Goal: Register for event/course

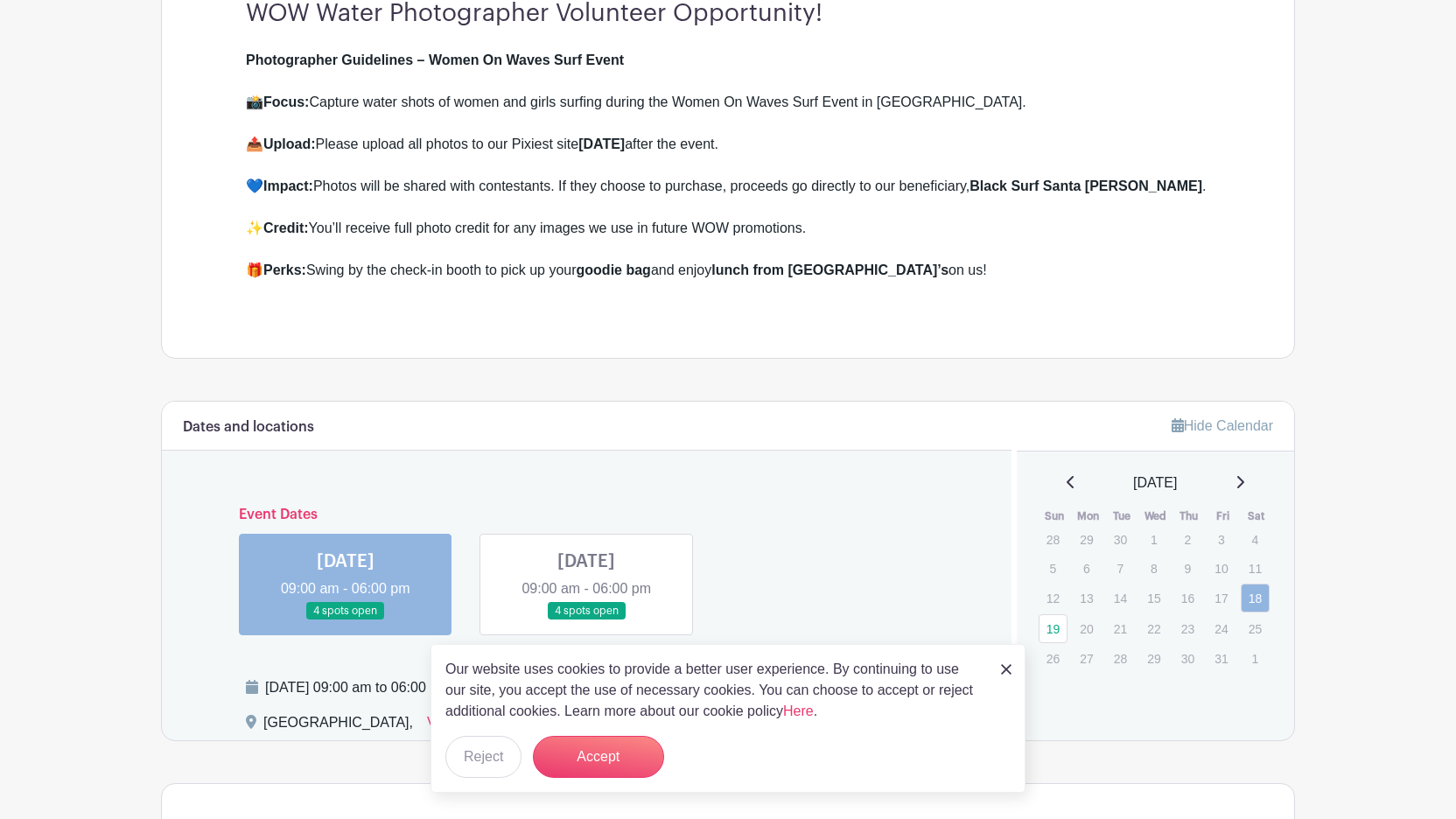
scroll to position [552, 0]
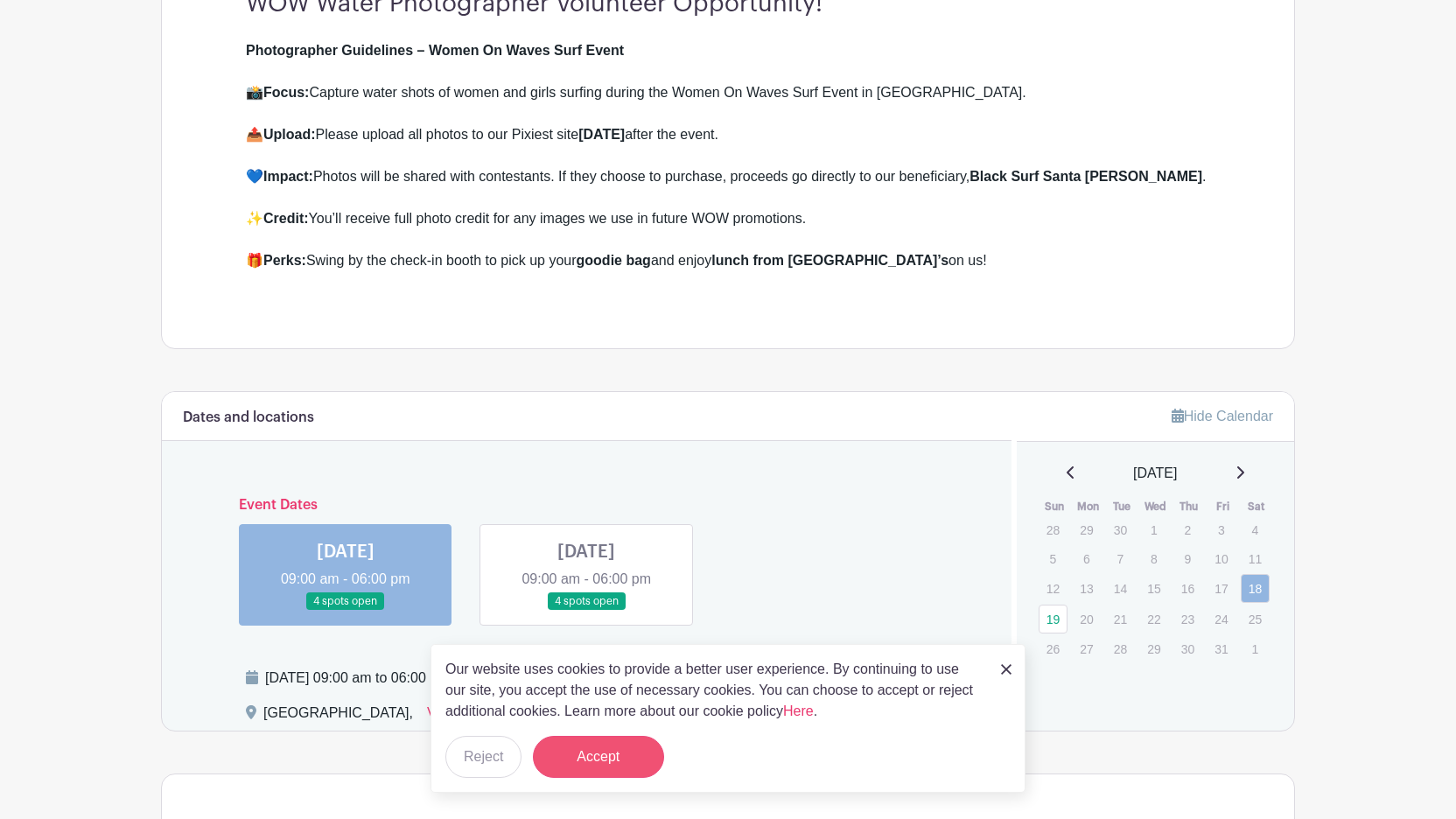
click at [598, 751] on button "Accept" at bounding box center [599, 756] width 131 height 42
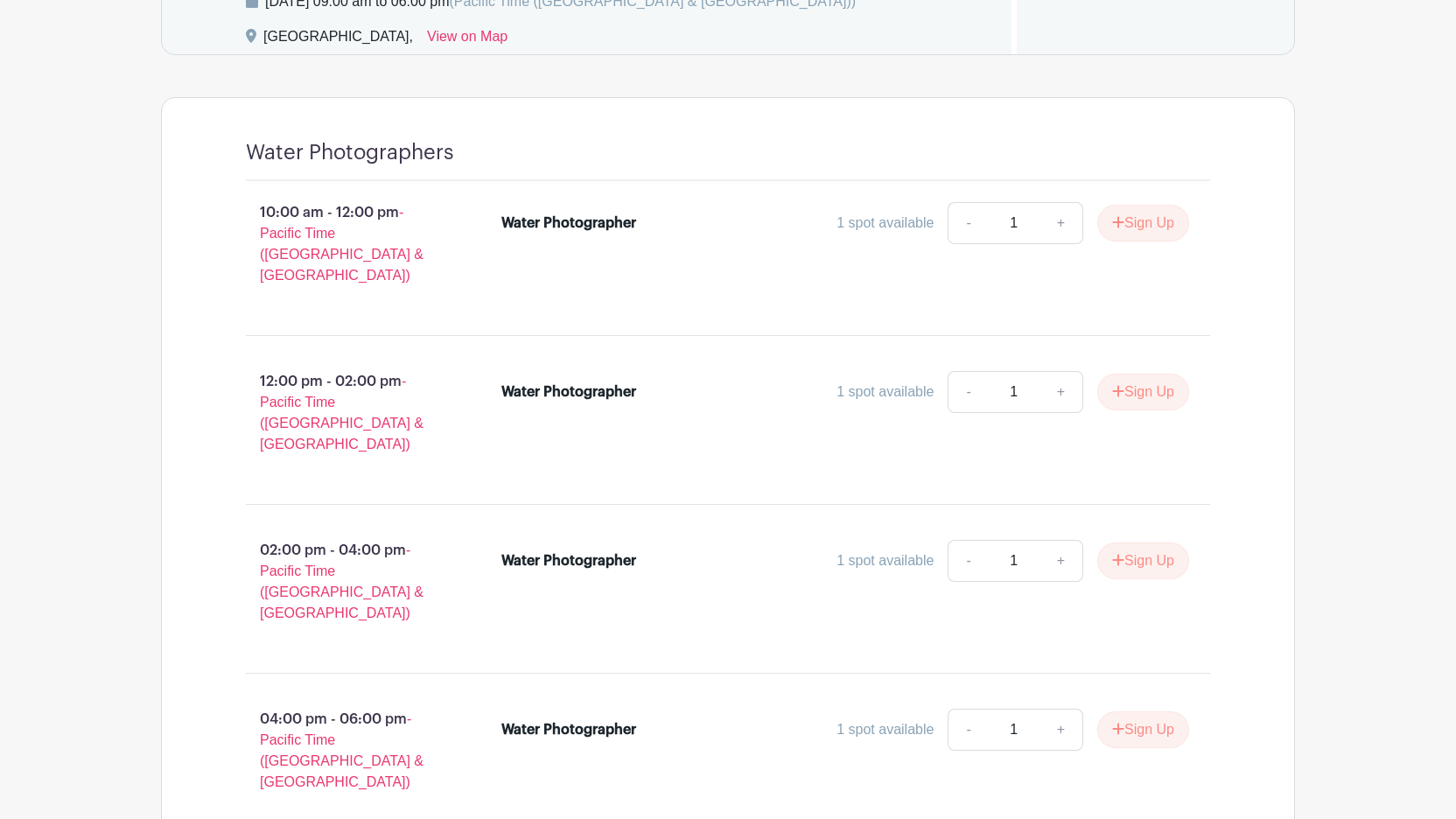
scroll to position [1244, 0]
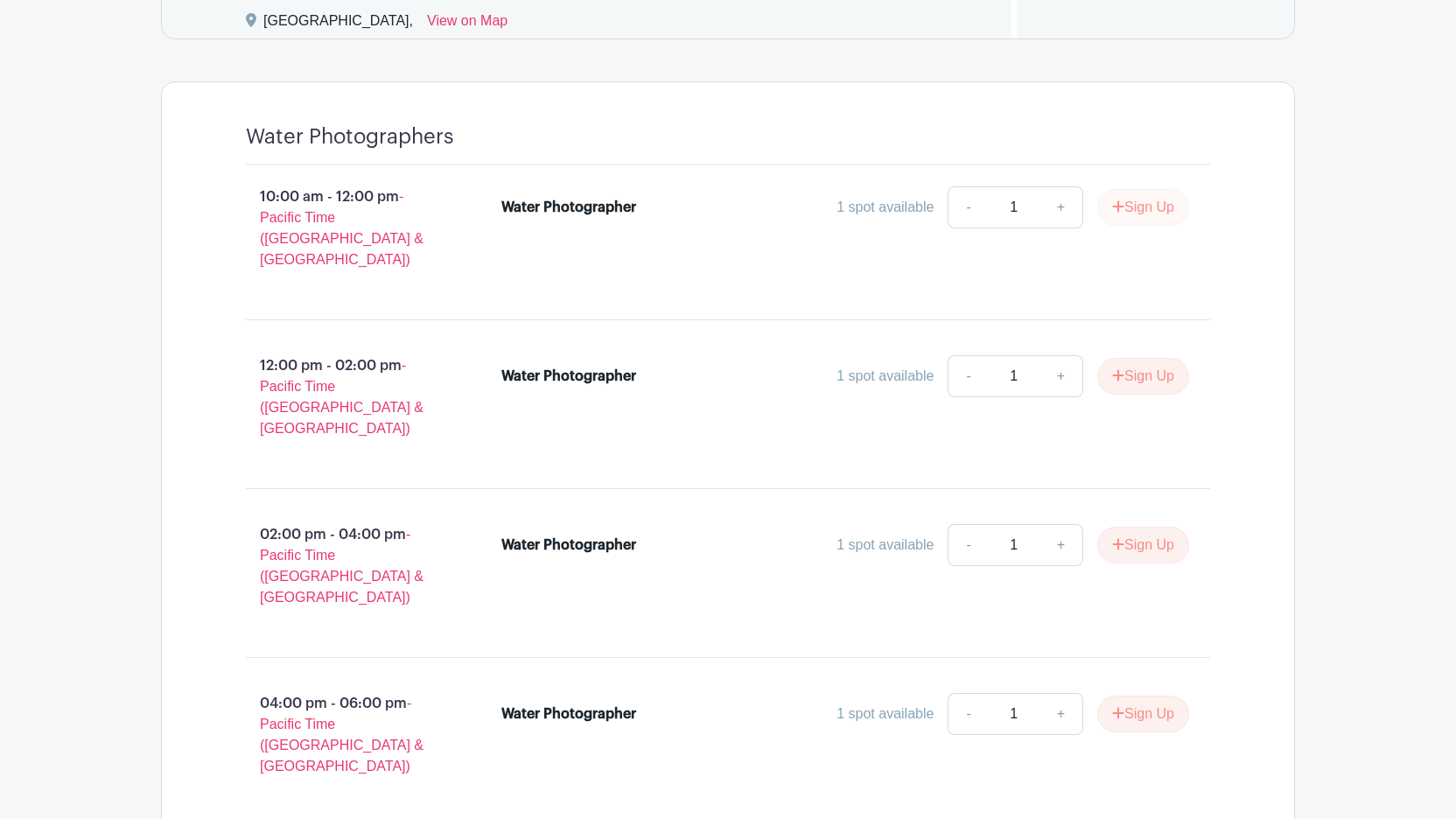
click at [1140, 199] on button "Sign Up" at bounding box center [1143, 207] width 91 height 37
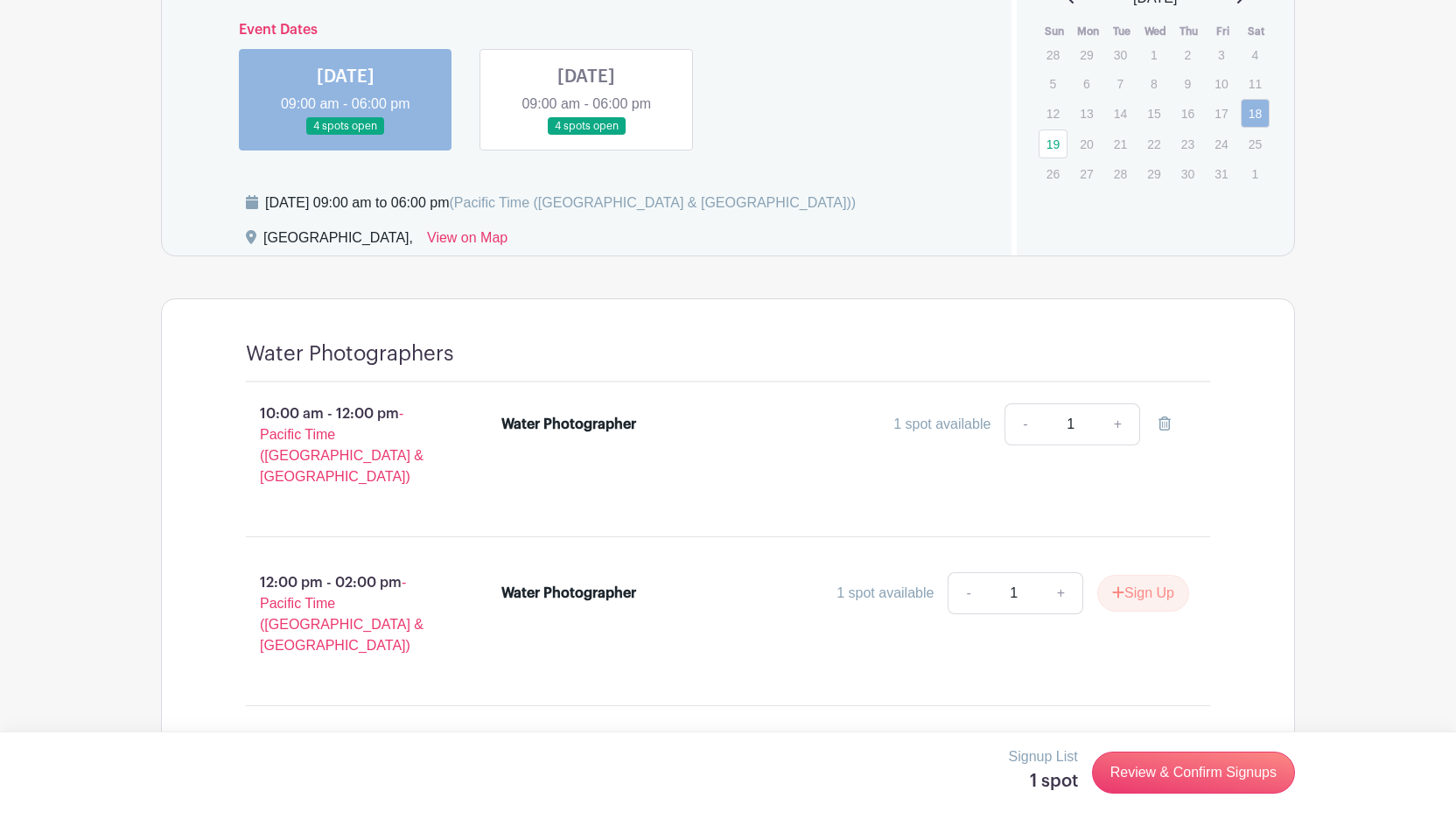
scroll to position [1026, 0]
click at [586, 137] on link at bounding box center [586, 137] width 0 height 0
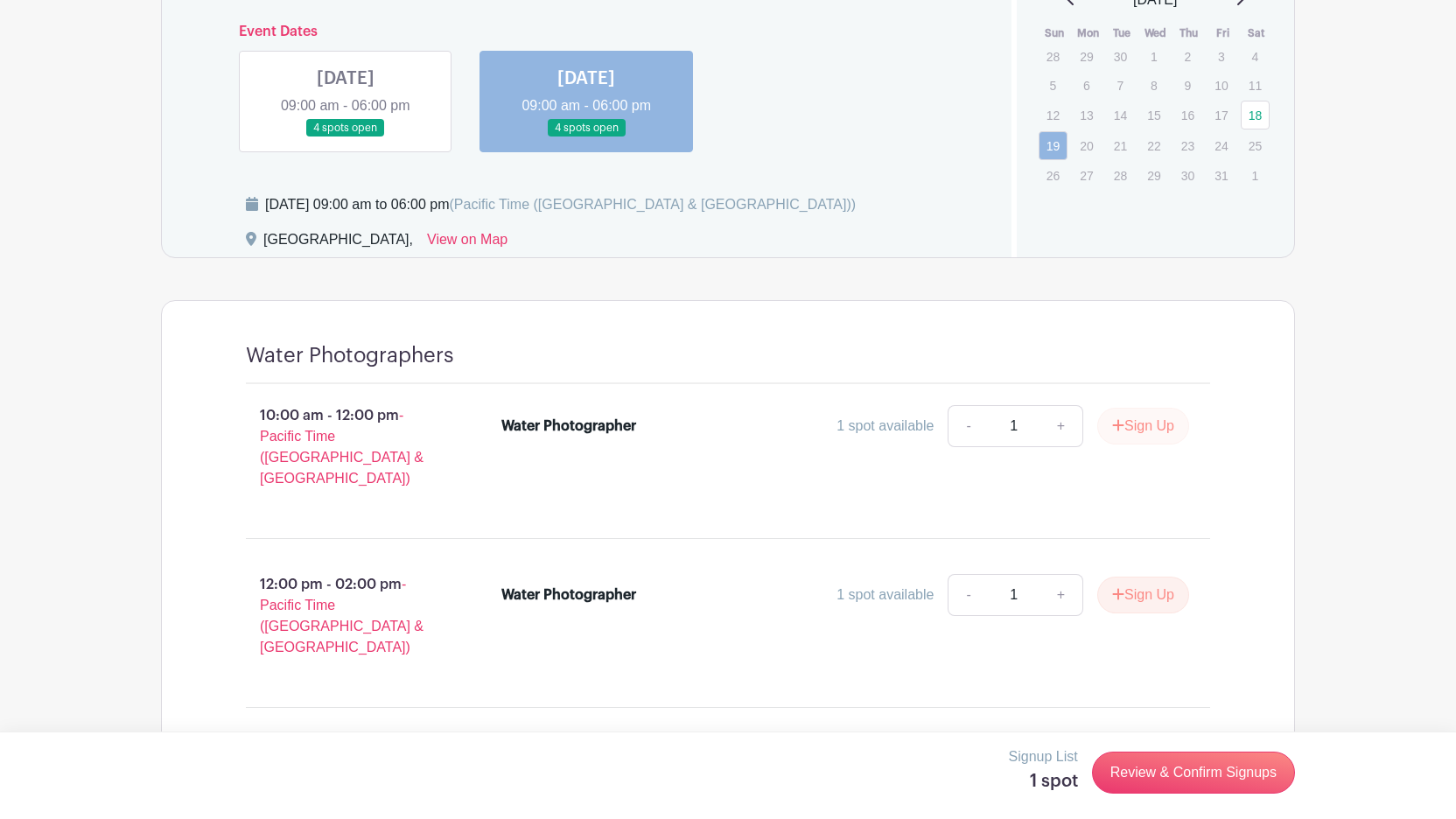
click at [1140, 431] on button "Sign Up" at bounding box center [1143, 426] width 91 height 37
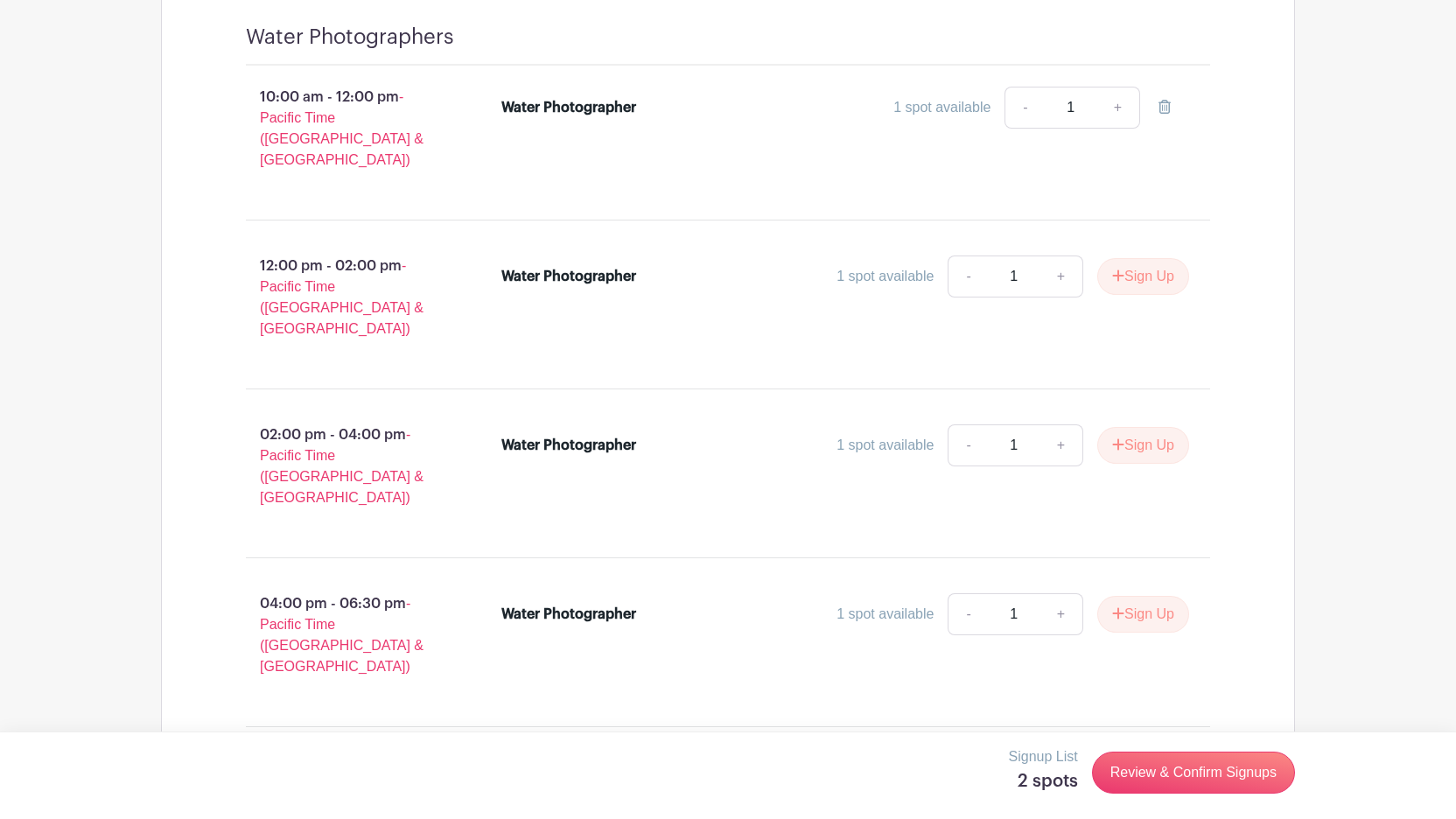
scroll to position [1343, 0]
click at [1214, 770] on link "Review & Confirm Signups" at bounding box center [1193, 771] width 203 height 42
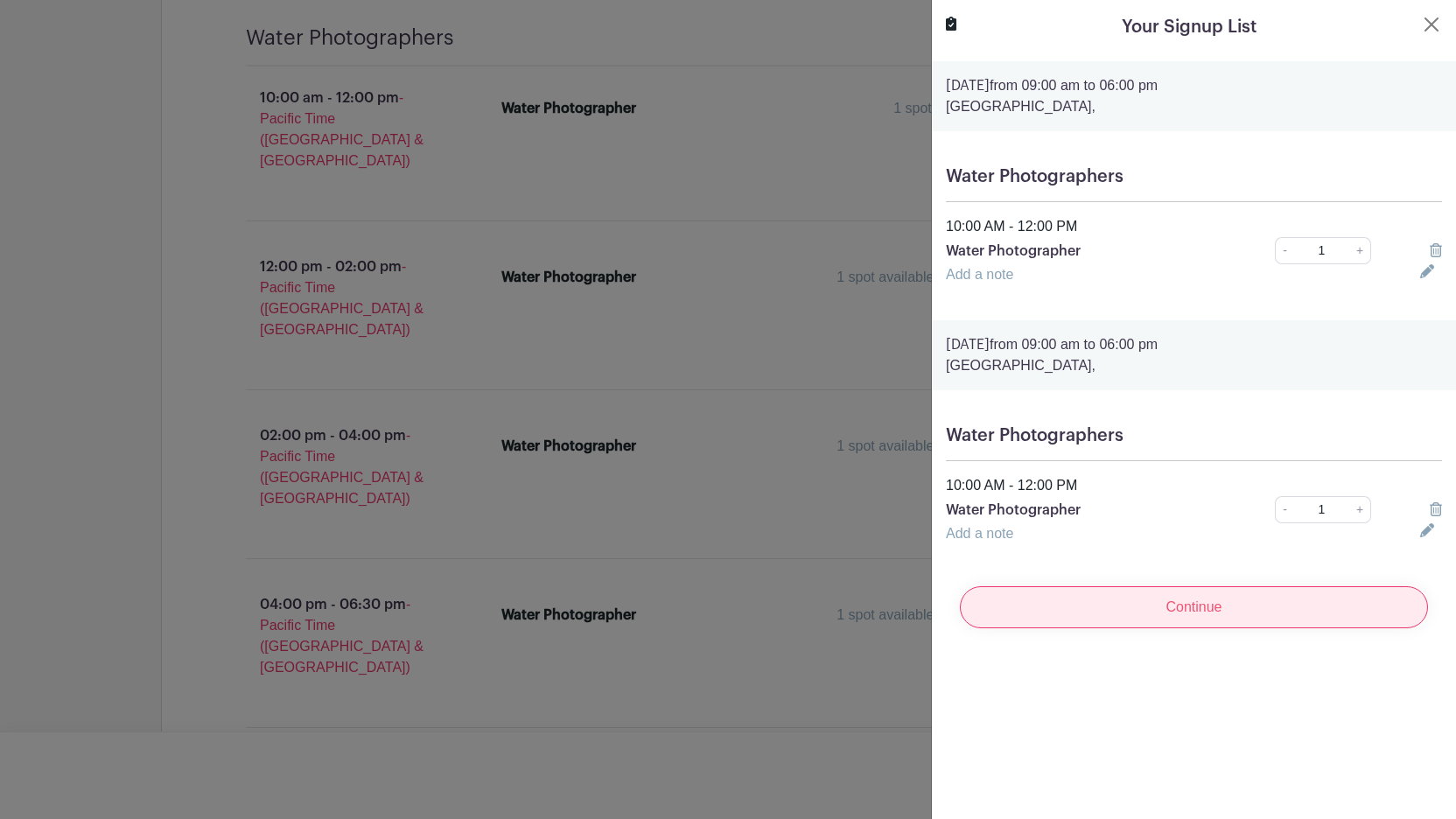
click at [1180, 613] on input "Continue" at bounding box center [1193, 606] width 468 height 42
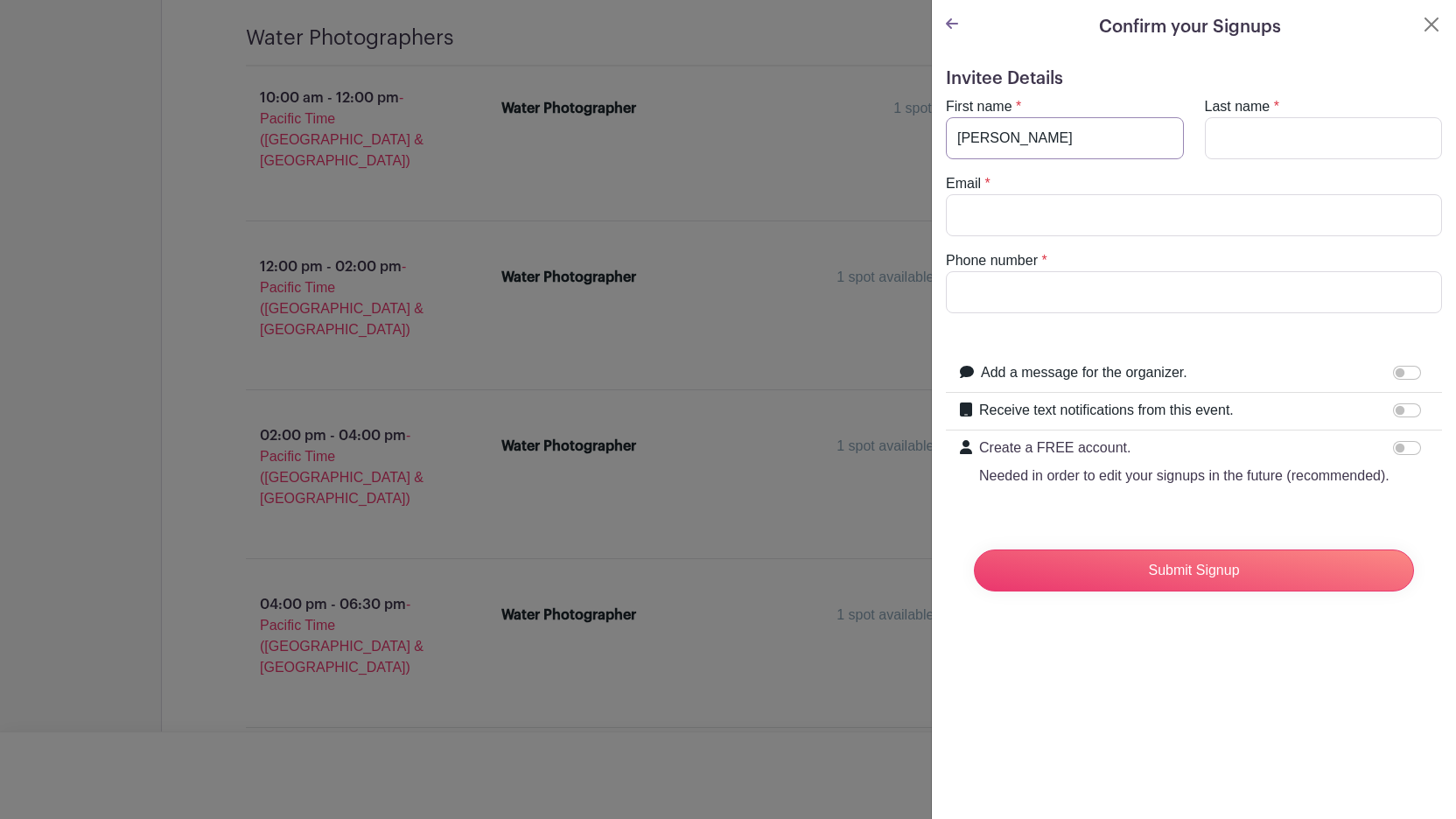
type input "[PERSON_NAME]"
type input "[EMAIL_ADDRESS][DOMAIN_NAME]"
type input "4084253782"
click at [1408, 371] on input "Add a message for the organizer." at bounding box center [1406, 373] width 28 height 14
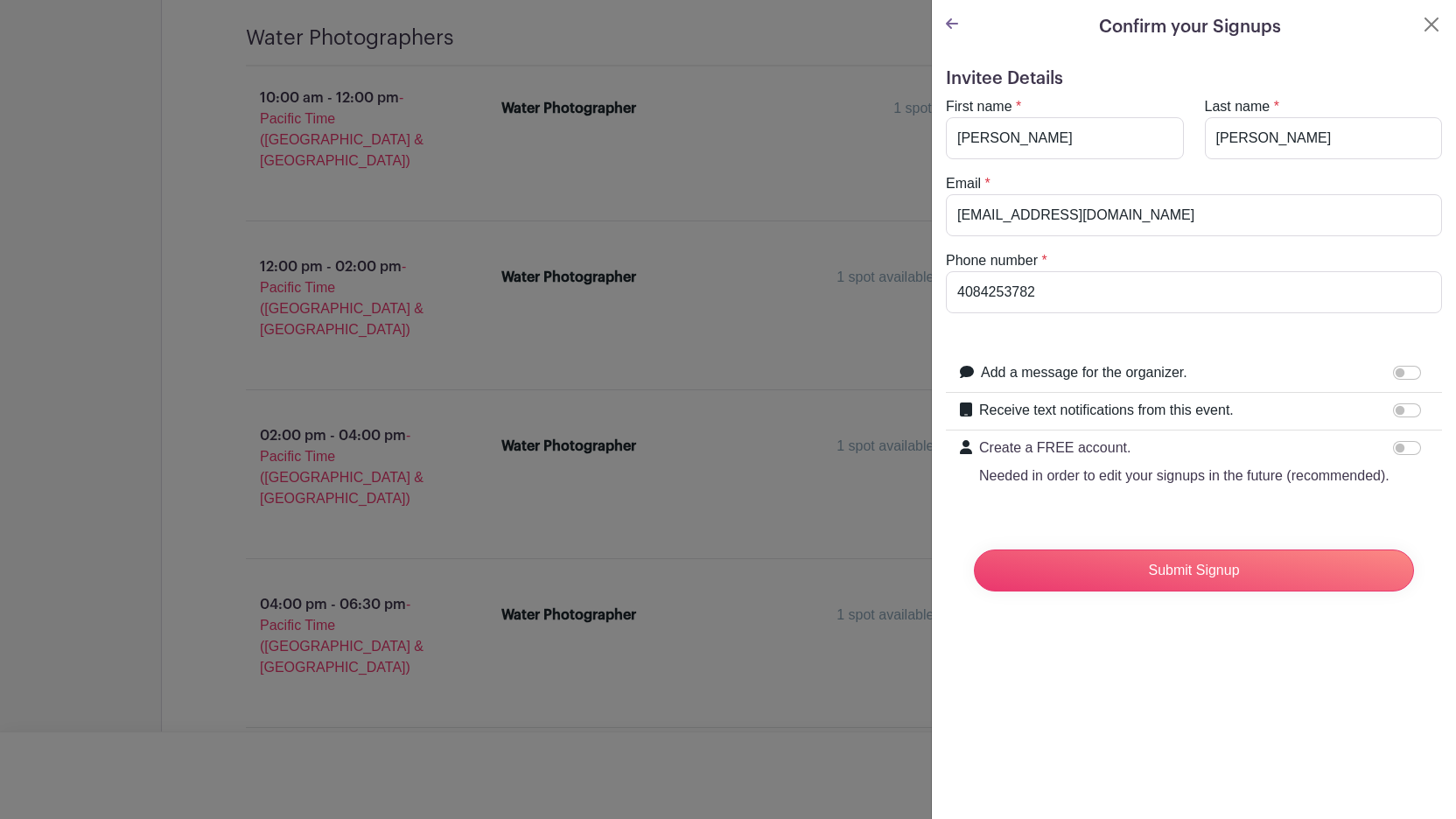
checkbox input "true"
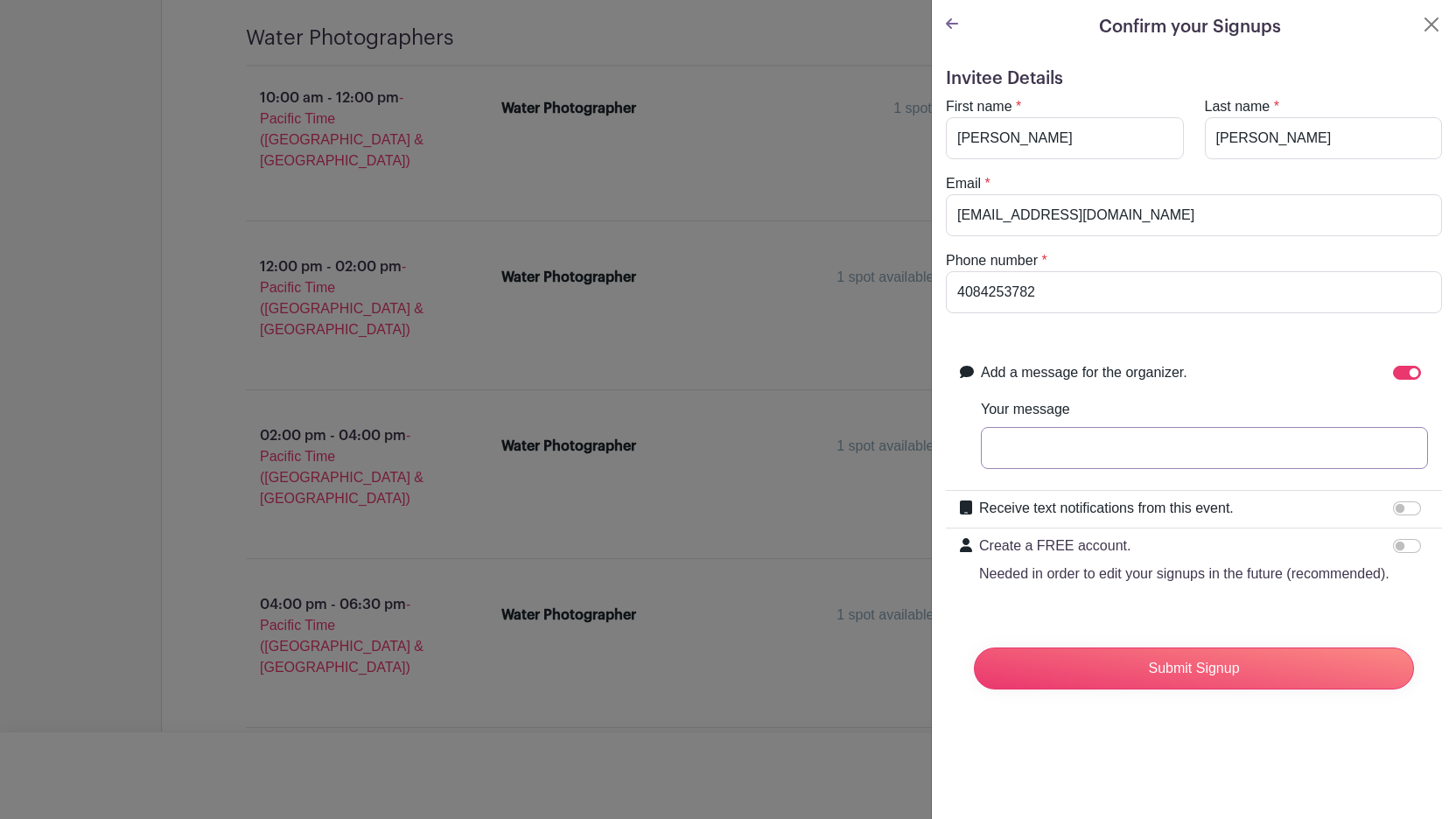
click at [1156, 438] on input "Your message" at bounding box center [1204, 447] width 447 height 42
type input "you are great!"
click at [1406, 507] on input "Receive text notifications from this event." at bounding box center [1406, 508] width 28 height 14
checkbox input "true"
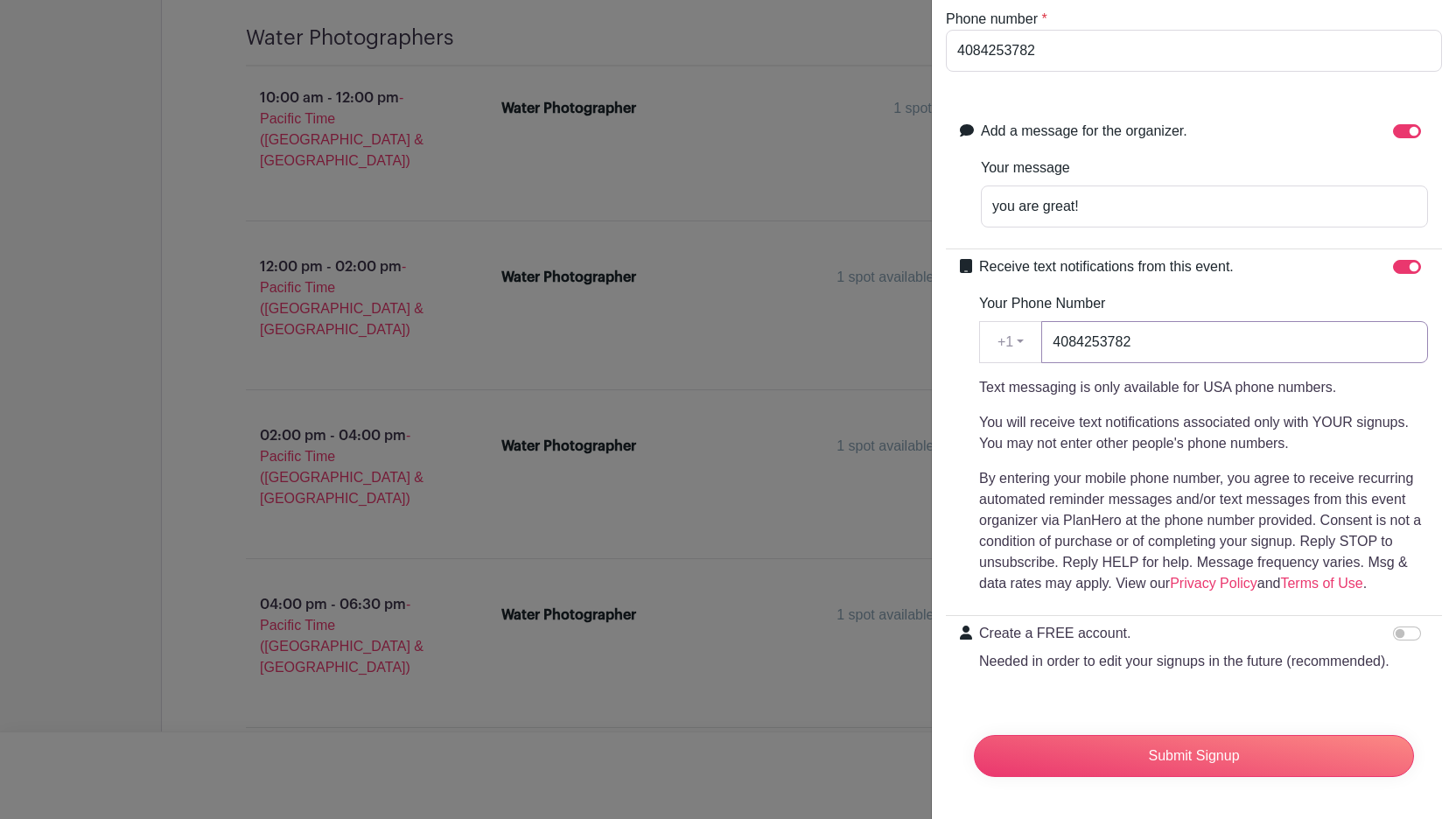
scroll to position [241, 0]
type input "4084253782"
click at [1116, 207] on input "you are great!" at bounding box center [1204, 206] width 447 height 42
type input "you are great! love love love this event!"
click at [1403, 634] on input "Create a FREE account. Needed in order to edit your signups in the future (reco…" at bounding box center [1406, 633] width 28 height 14
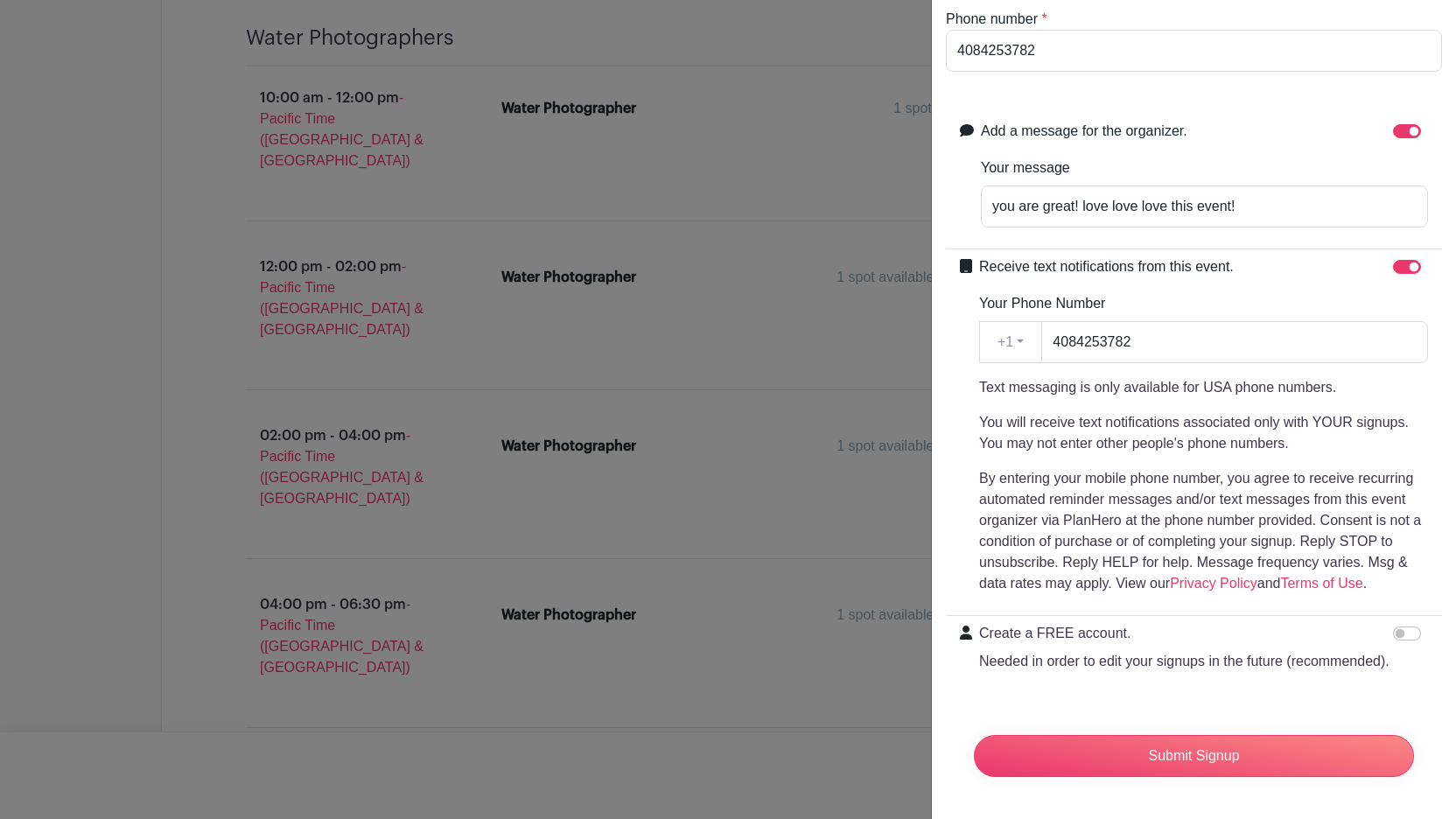
checkbox input "true"
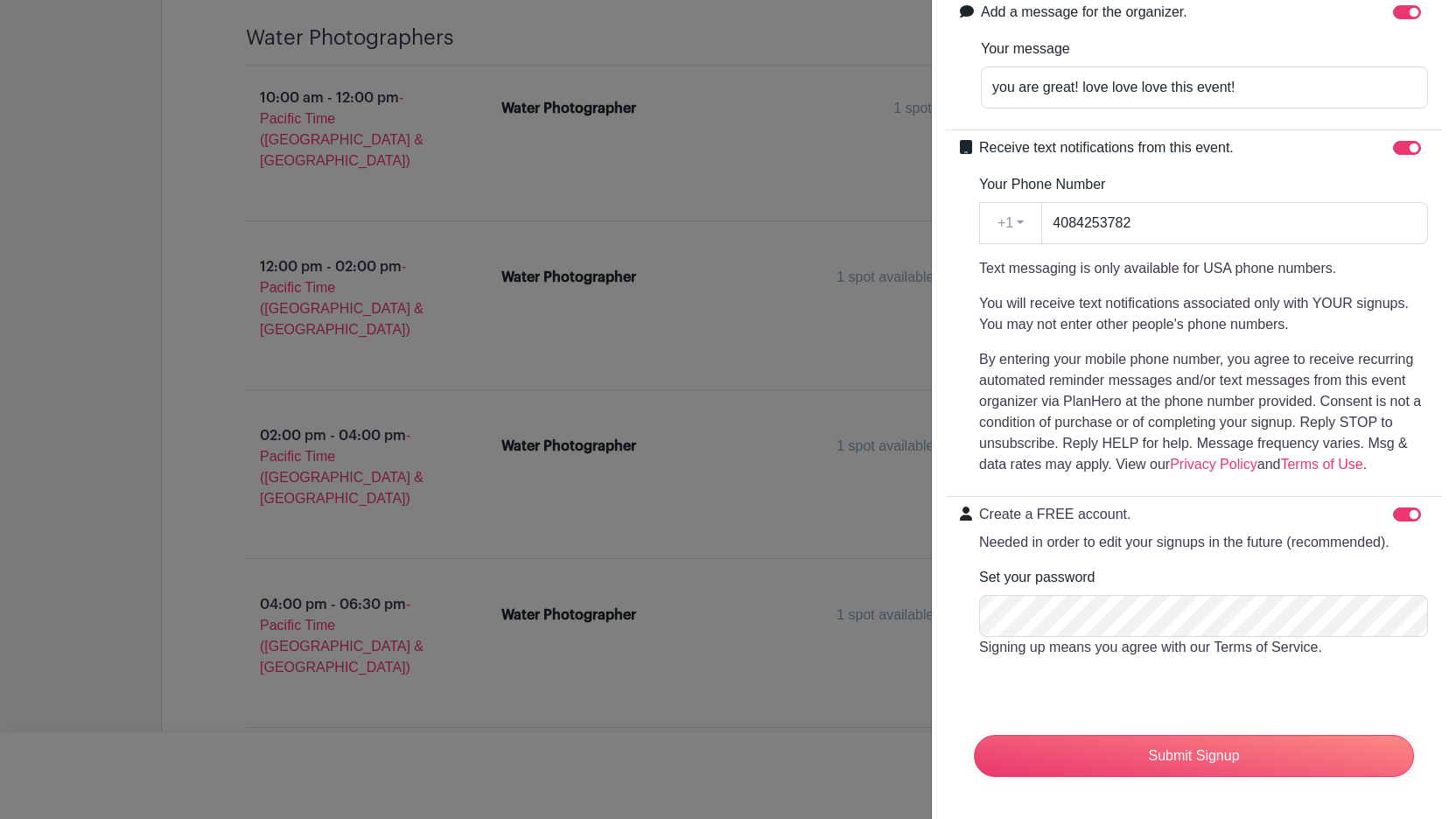
scroll to position [360, 0]
click at [1171, 760] on input "Submit Signup" at bounding box center [1194, 755] width 440 height 42
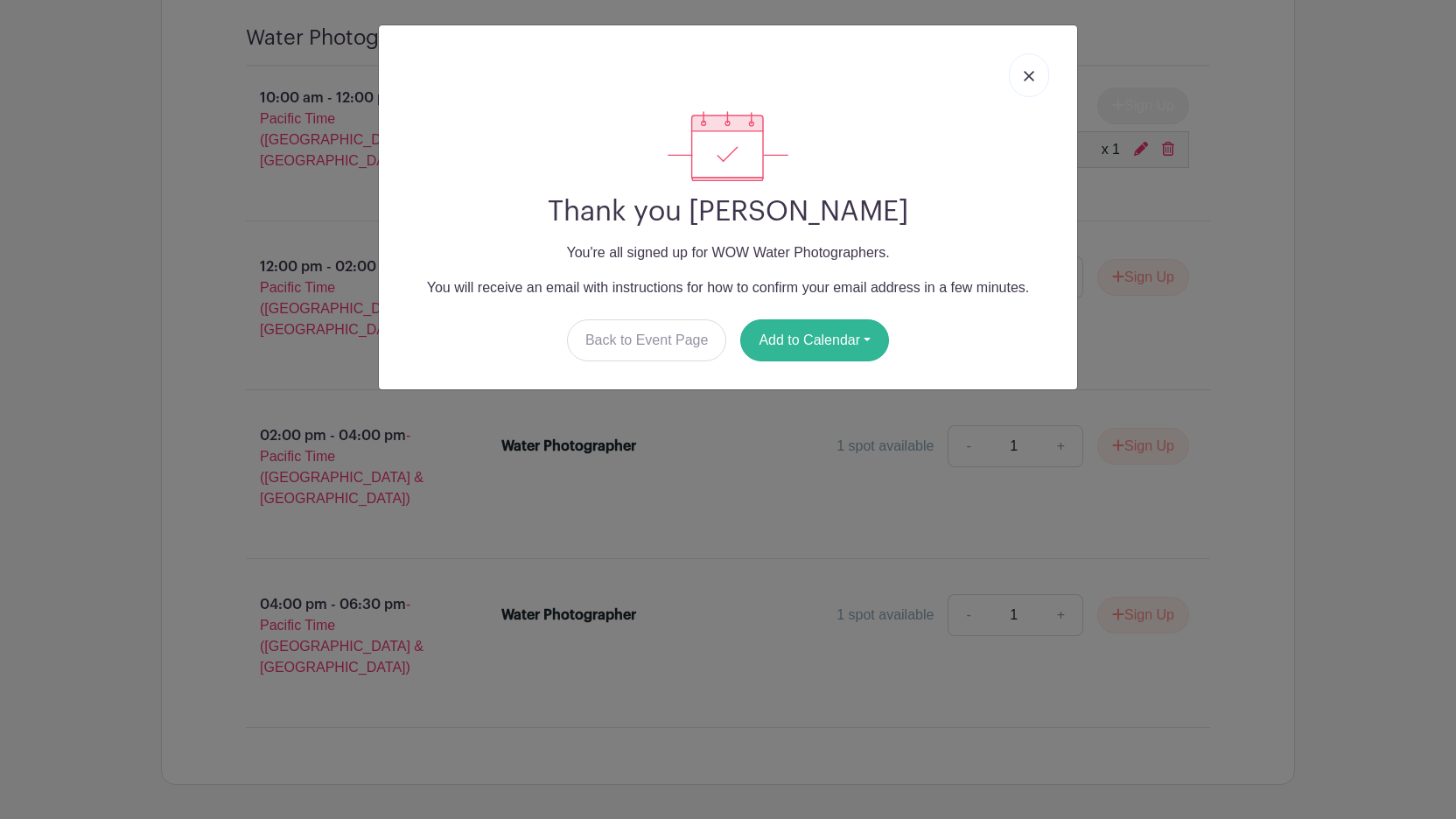
click at [807, 334] on button "Add to Calendar" at bounding box center [815, 339] width 149 height 42
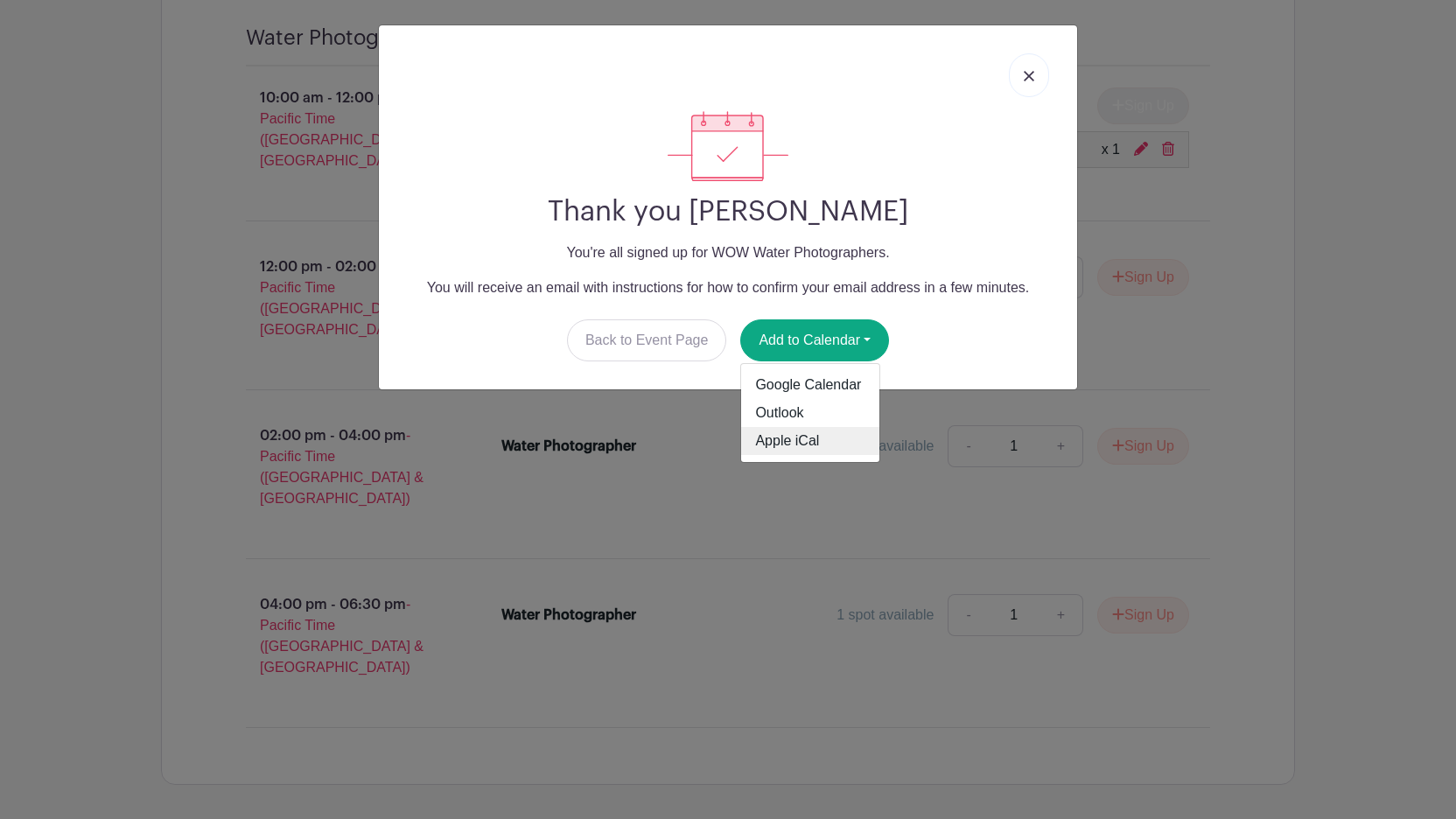
click at [811, 438] on link "Apple iCal" at bounding box center [810, 441] width 138 height 28
click at [1029, 74] on img at bounding box center [1029, 76] width 11 height 11
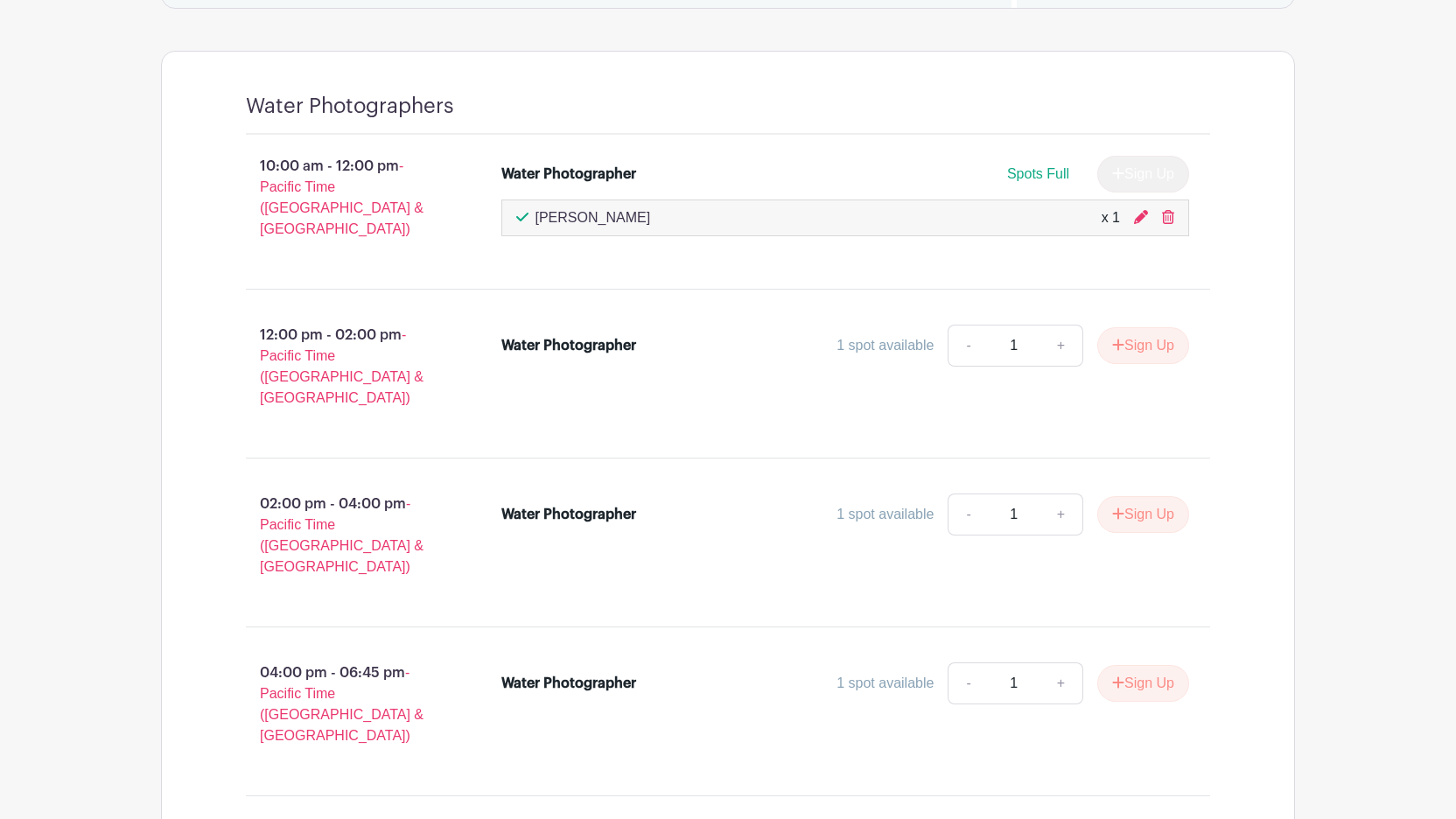
scroll to position [1255, 0]
click at [1167, 212] on icon at bounding box center [1168, 216] width 13 height 14
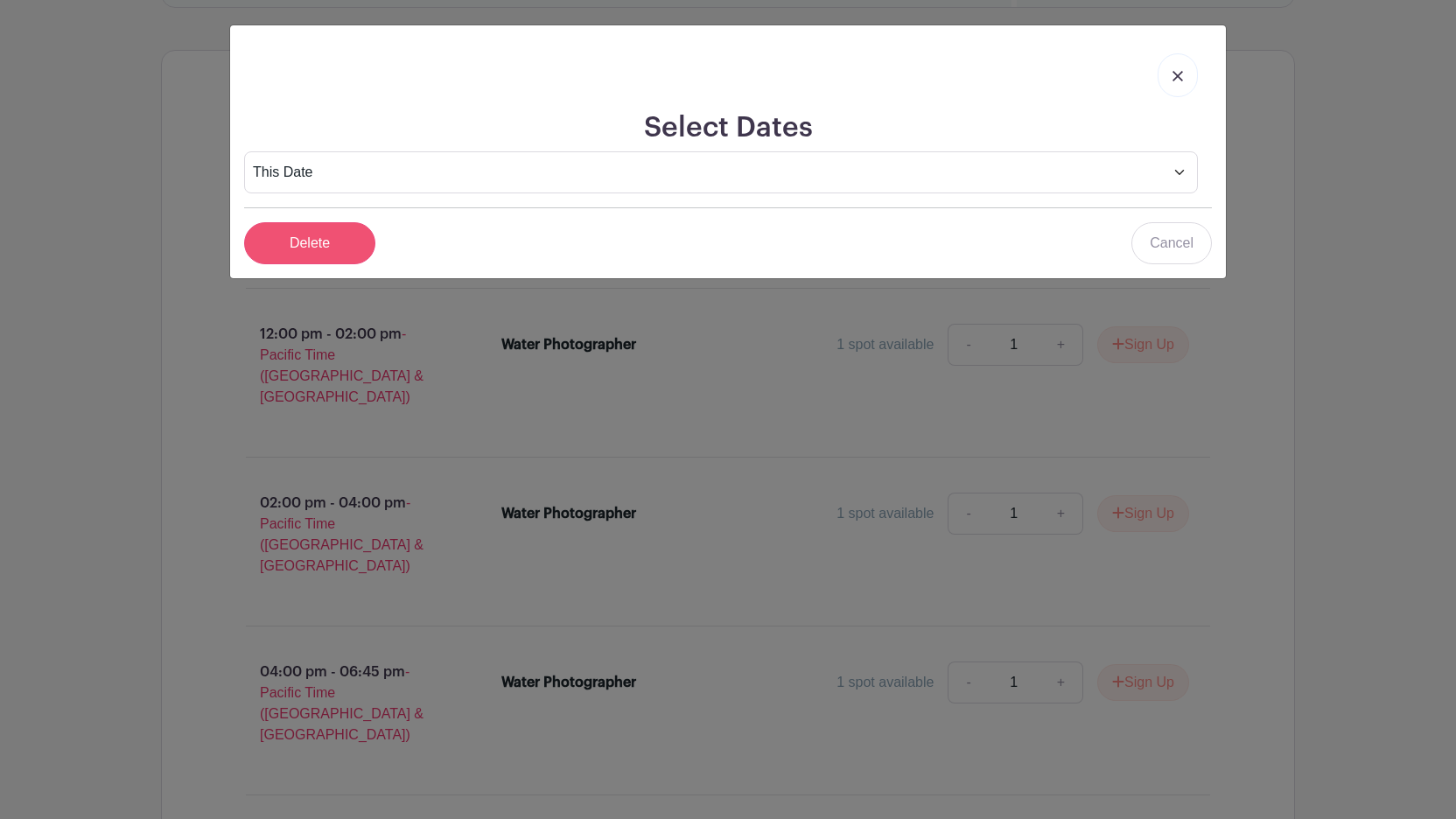
click at [310, 232] on input "Delete" at bounding box center [309, 242] width 131 height 42
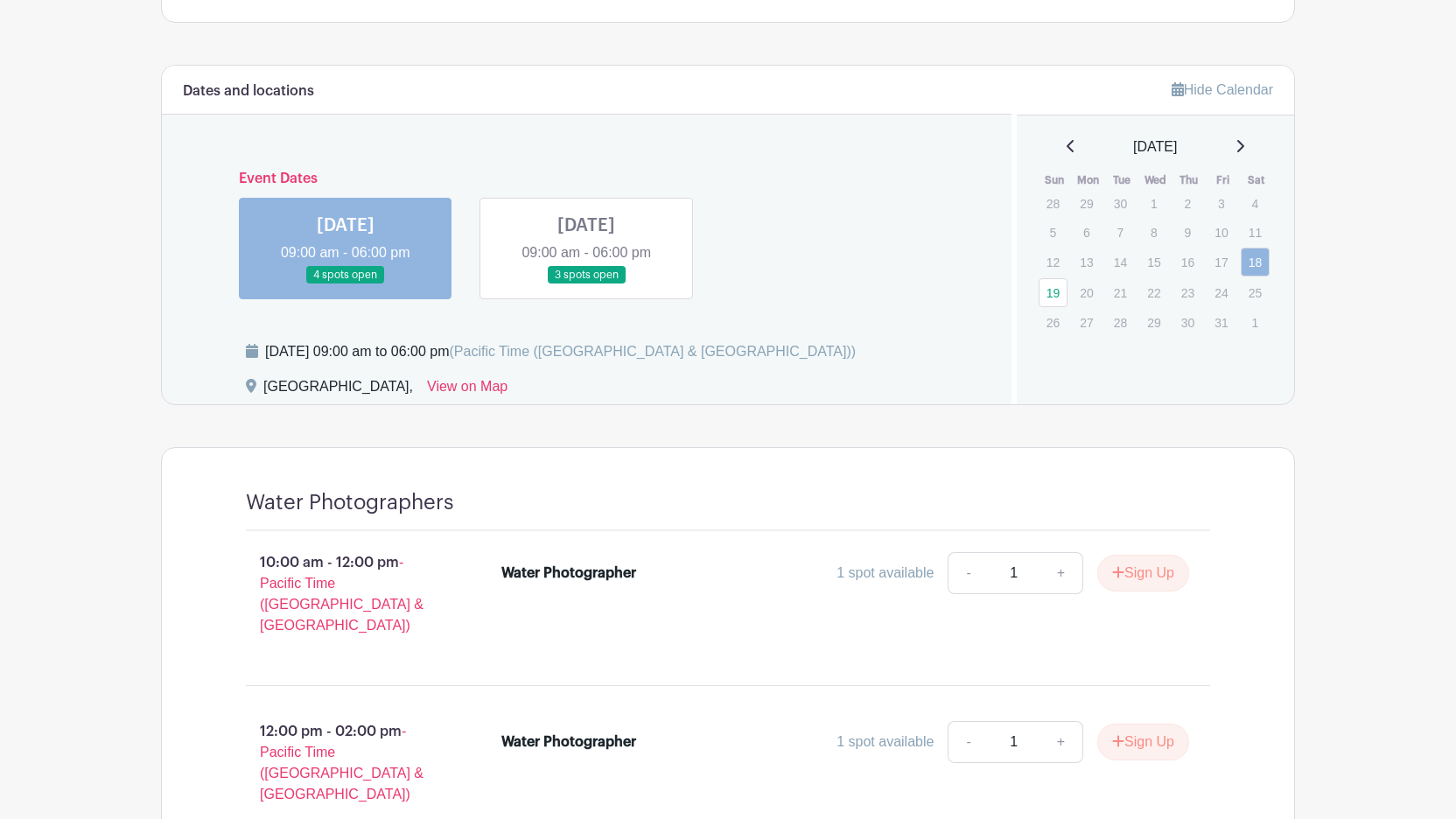
scroll to position [897, 0]
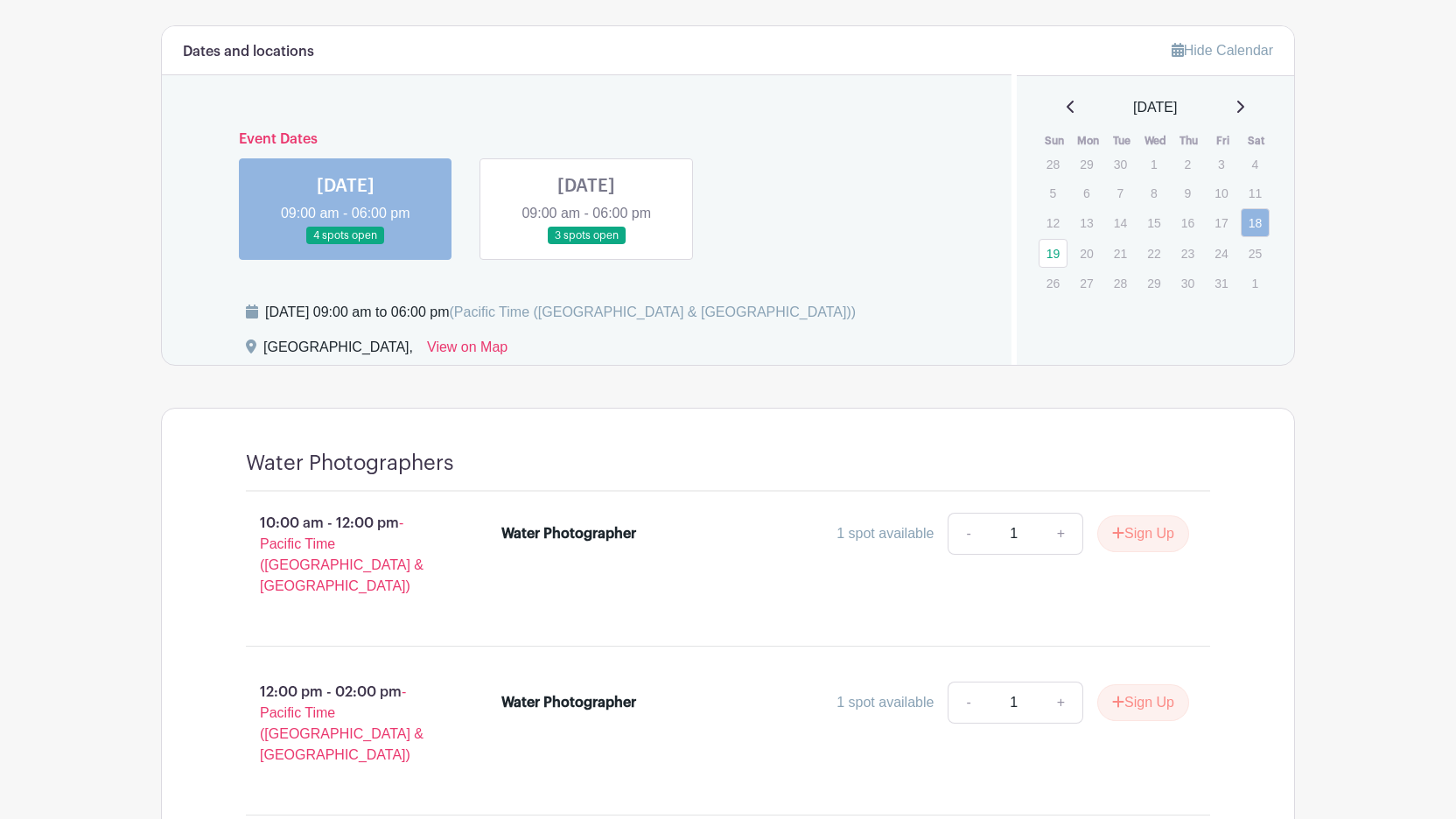
click at [586, 245] on link at bounding box center [586, 245] width 0 height 0
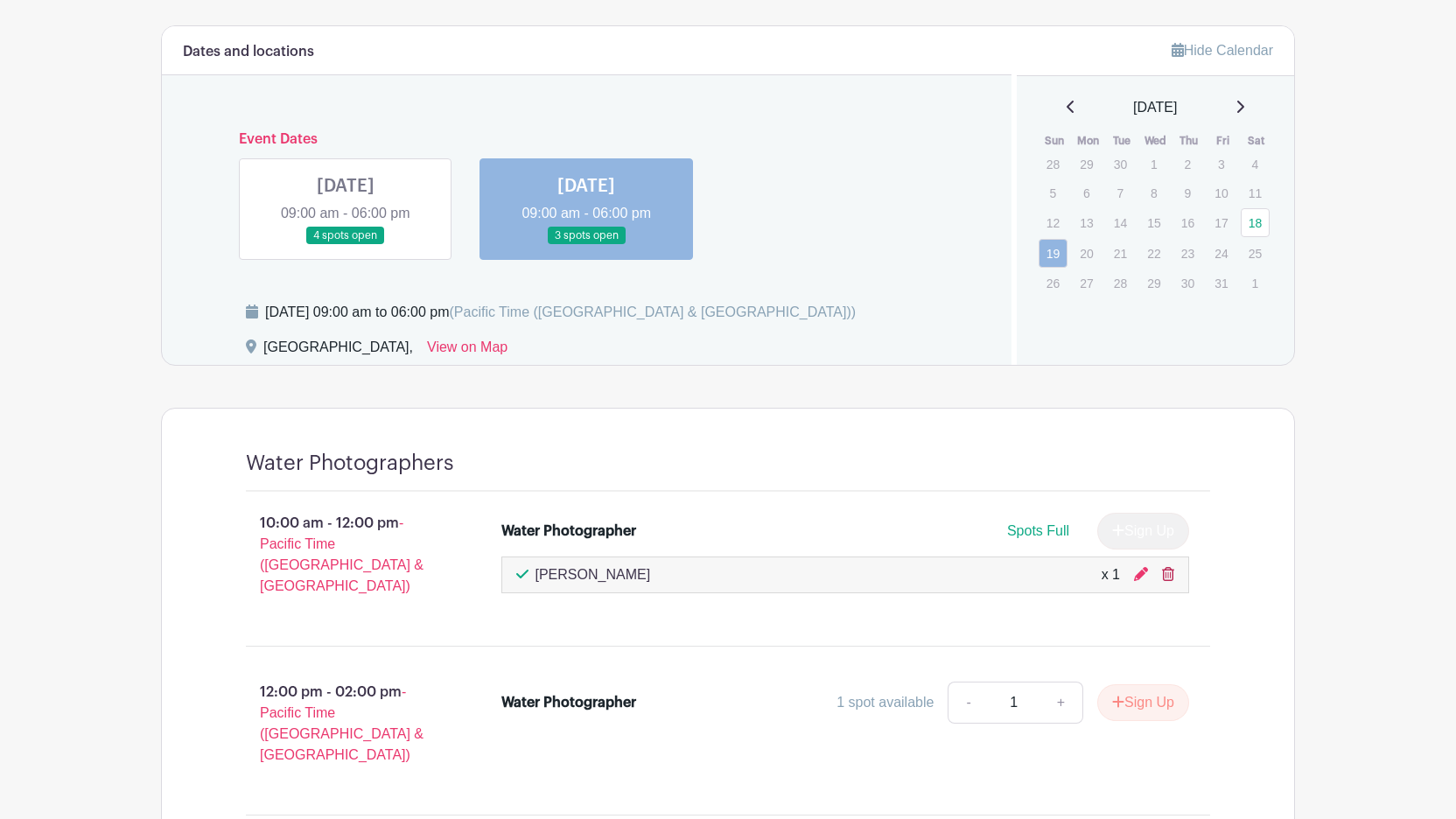
click at [1167, 574] on icon at bounding box center [1168, 574] width 13 height 14
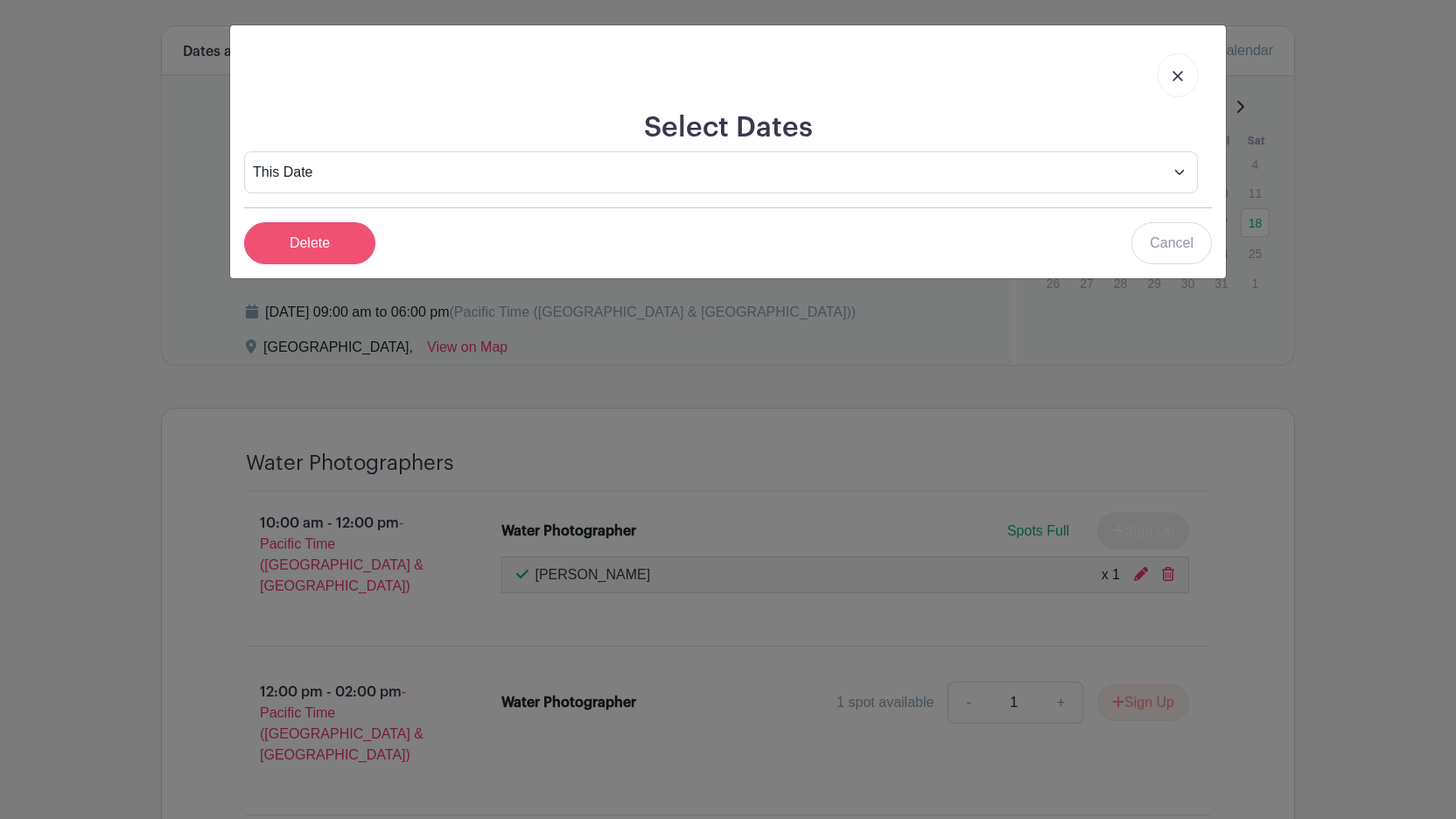
click at [322, 234] on input "Delete" at bounding box center [309, 242] width 131 height 42
